Goal: Information Seeking & Learning: Find specific fact

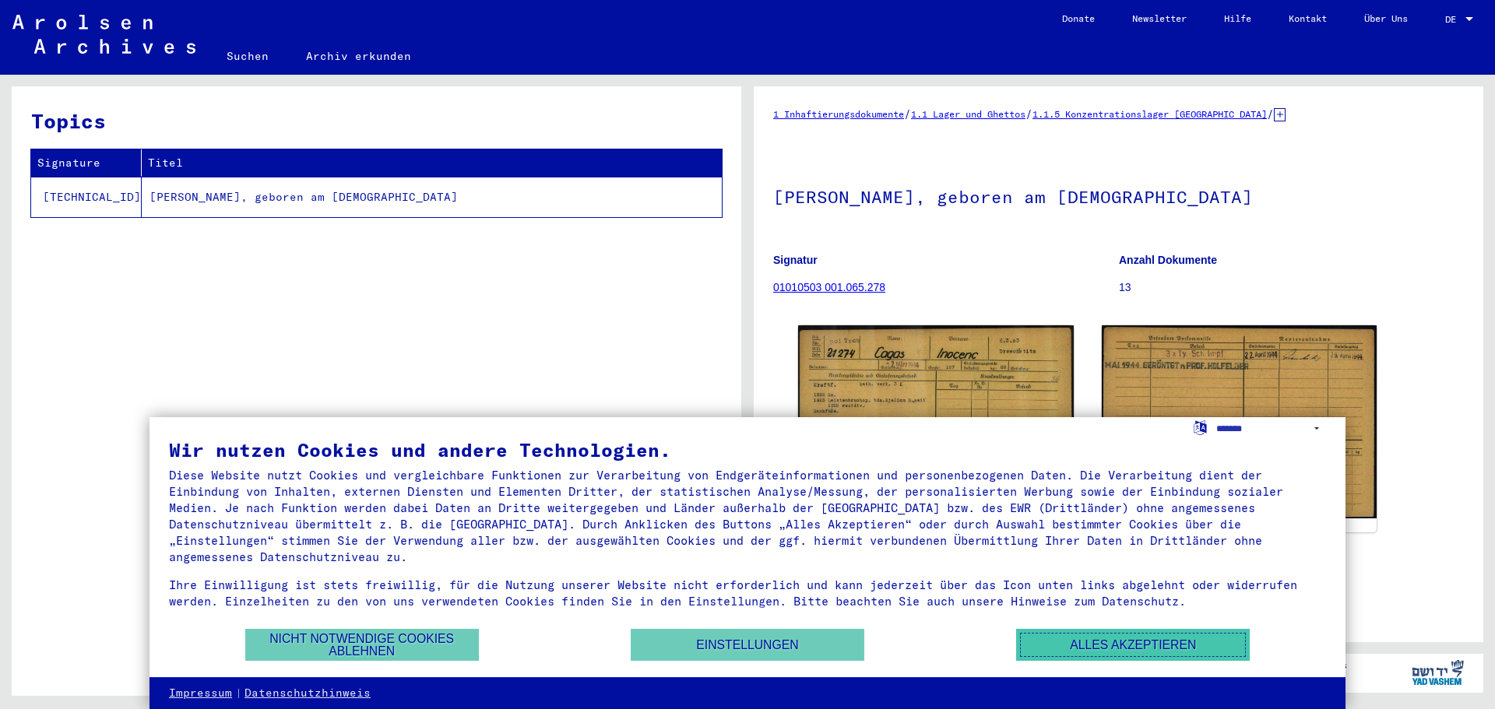
click at [1098, 648] on button "Alles akzeptieren" at bounding box center [1133, 645] width 234 height 32
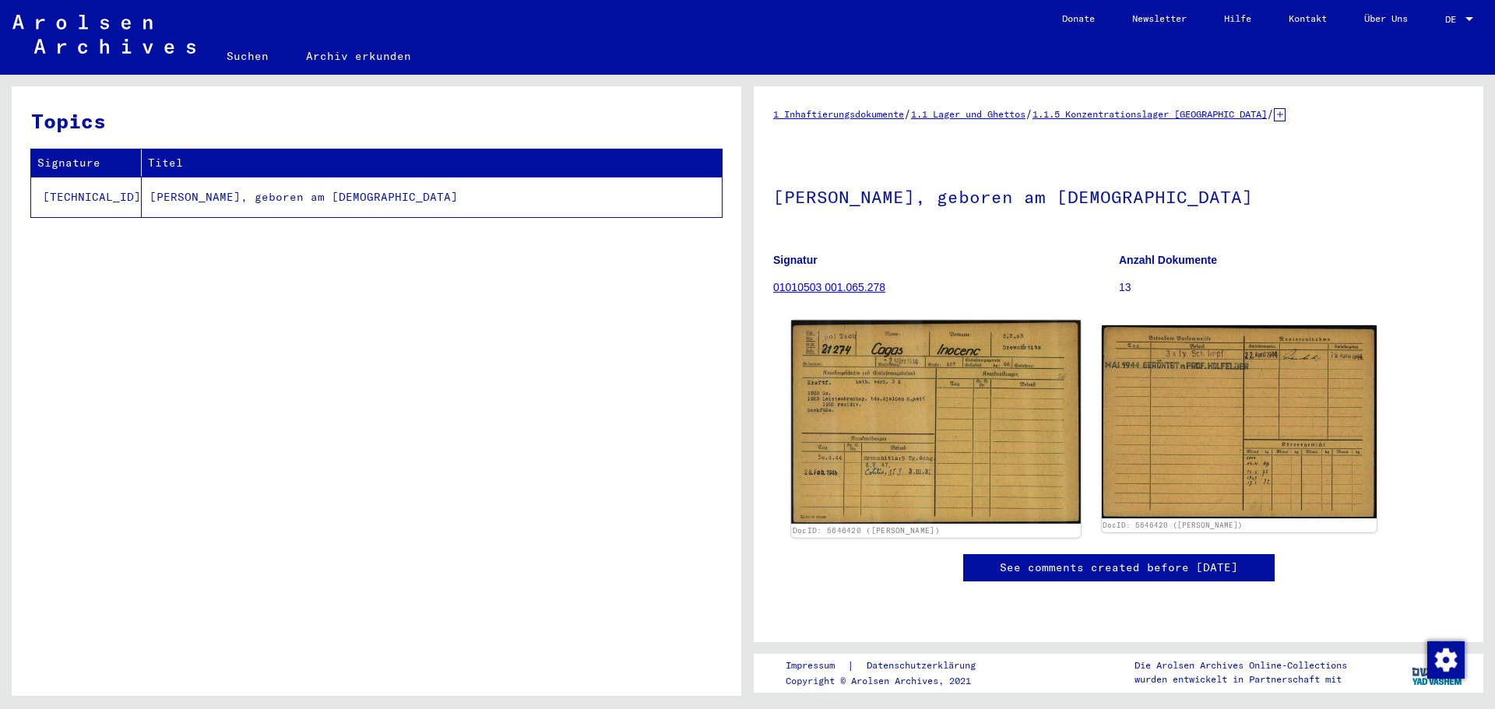
scroll to position [1, 0]
click at [966, 406] on img at bounding box center [935, 421] width 289 height 203
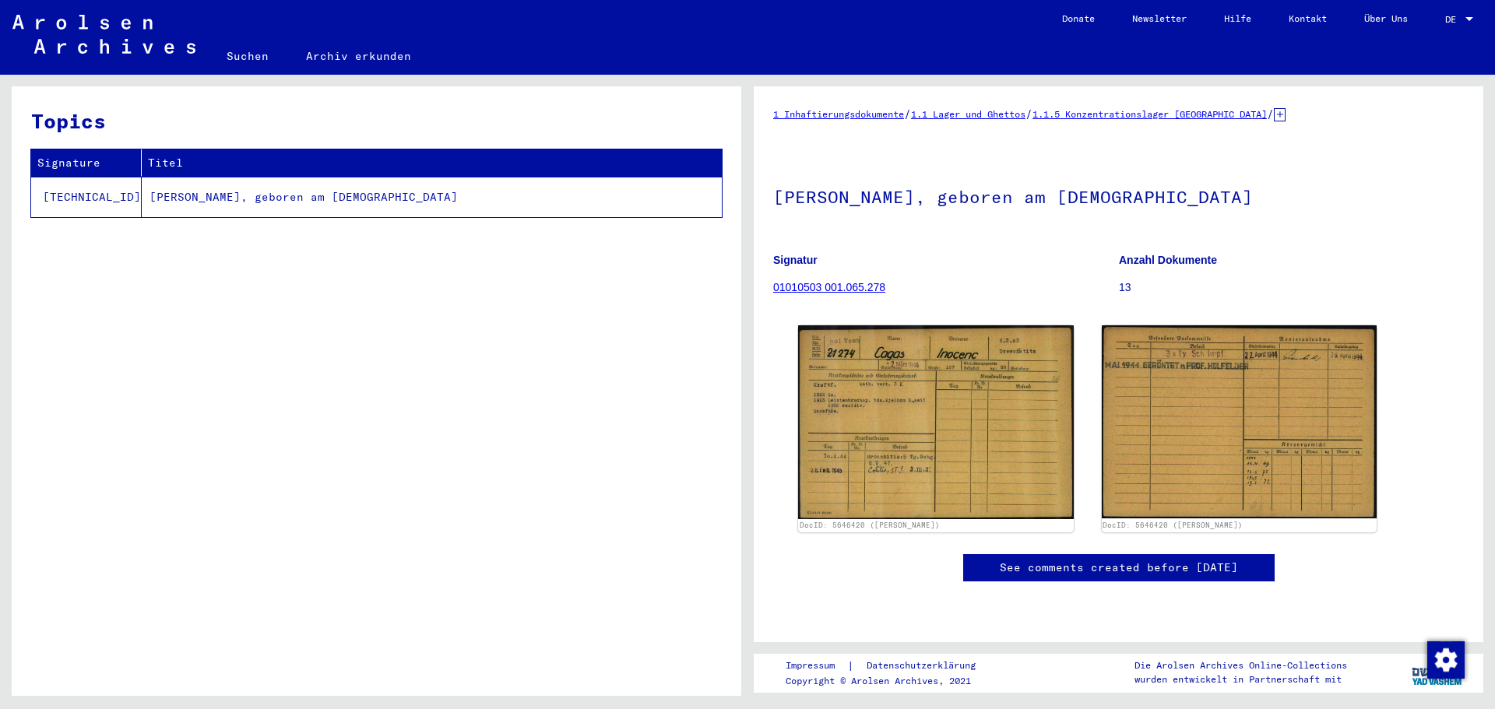
click at [1466, 19] on div at bounding box center [1469, 19] width 8 height 4
click at [1471, 17] on div at bounding box center [1469, 19] width 8 height 4
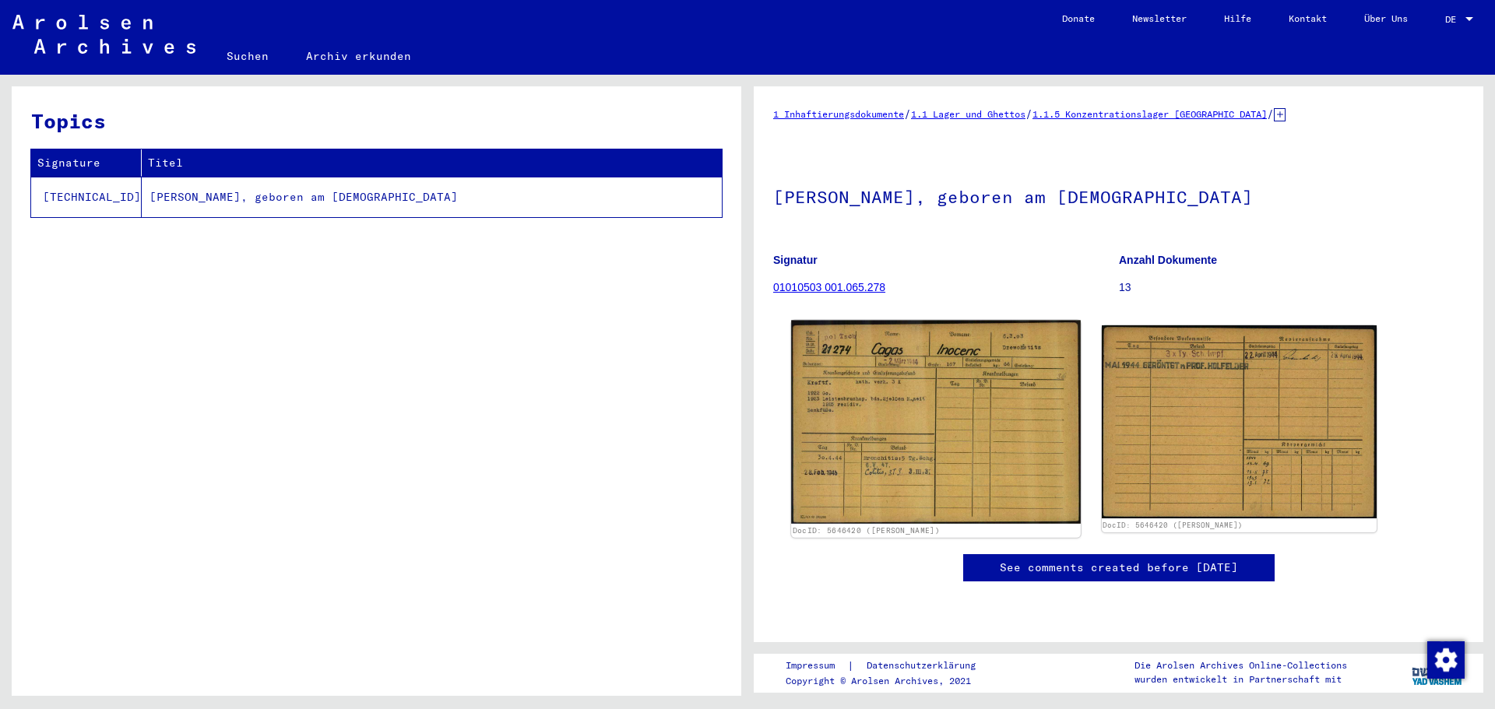
click at [968, 427] on img at bounding box center [935, 421] width 289 height 203
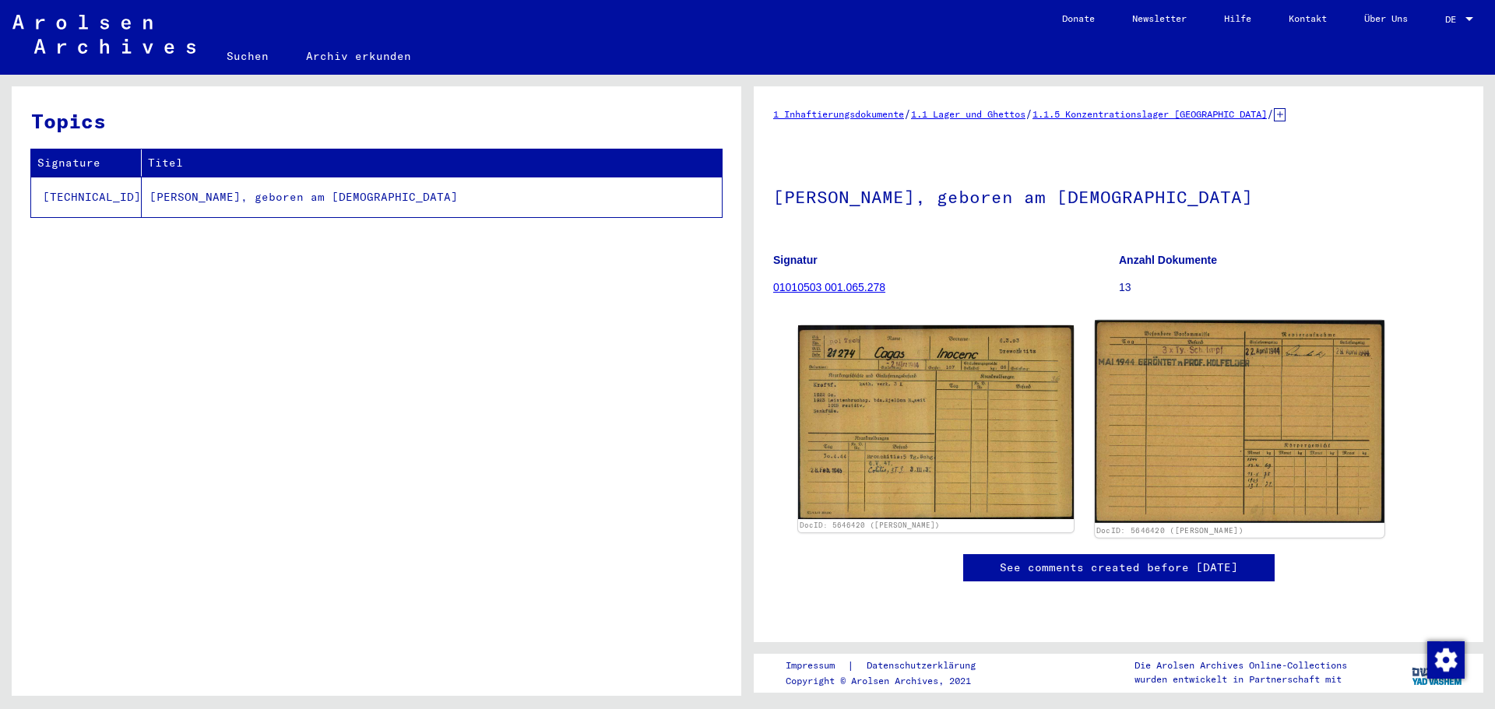
click at [1187, 427] on img at bounding box center [1239, 421] width 289 height 203
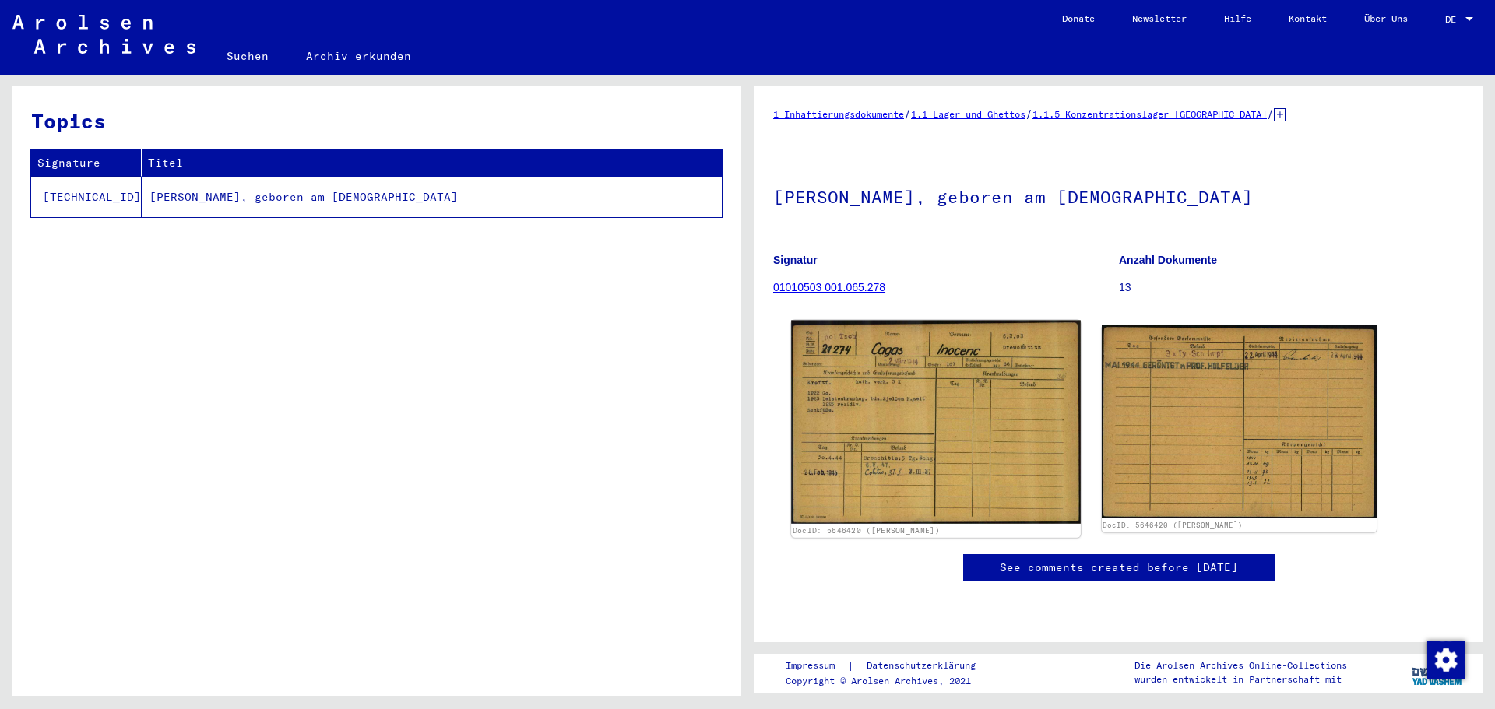
click at [952, 416] on img at bounding box center [935, 421] width 289 height 203
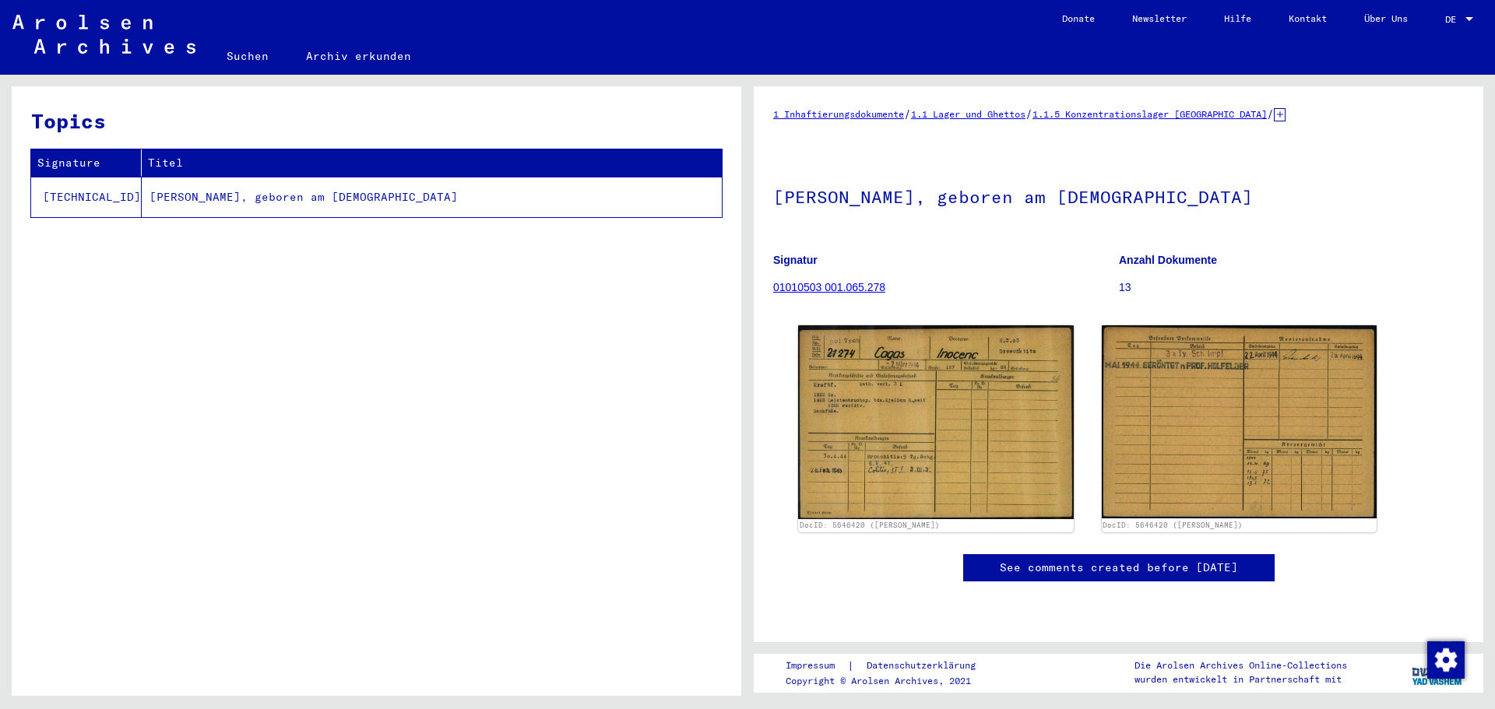
click at [844, 284] on link "01010503 001.065.278" at bounding box center [829, 287] width 112 height 12
